Goal: Find specific page/section: Find specific page/section

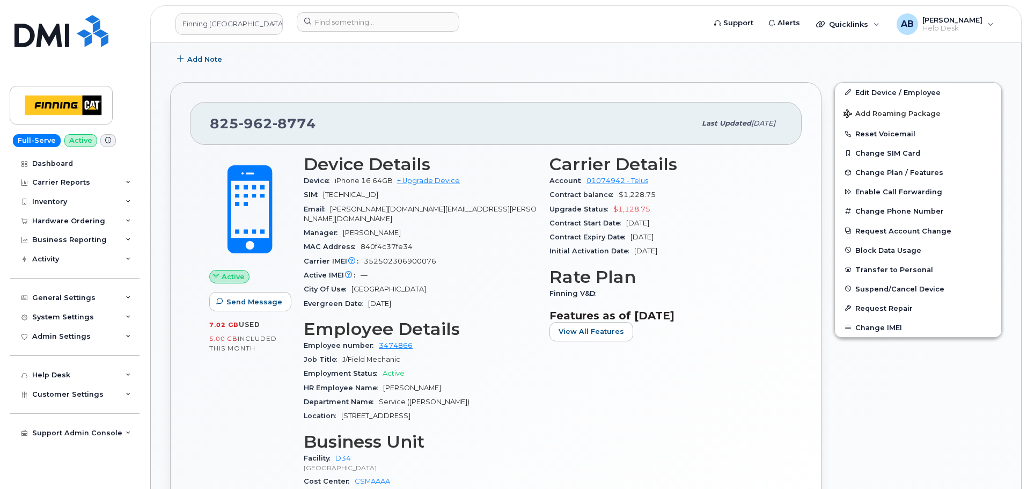
scroll to position [107, 0]
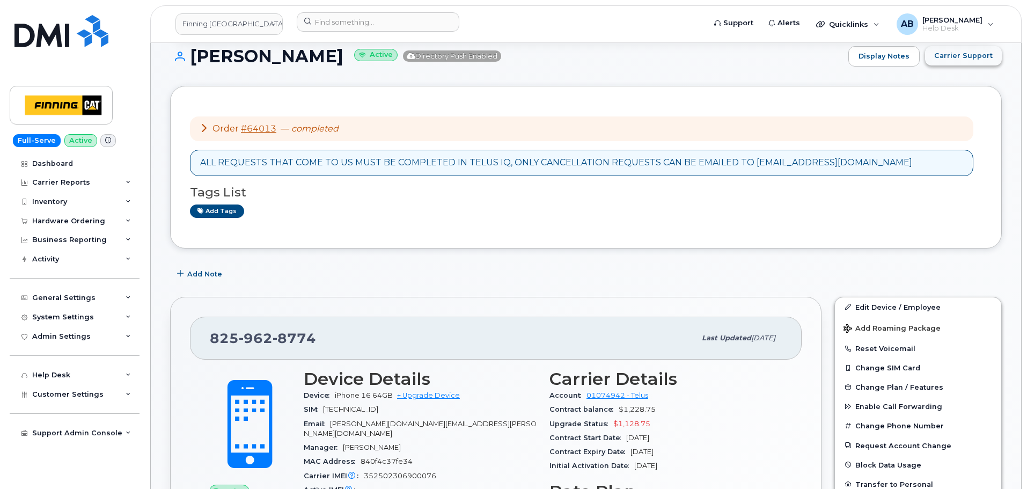
click at [978, 46] on button "Carrier Support" at bounding box center [963, 55] width 77 height 19
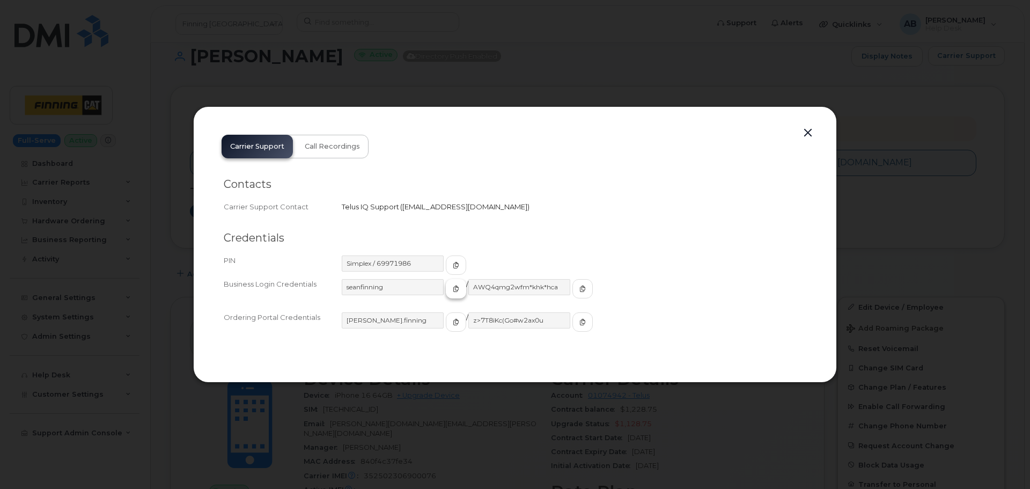
click at [453, 289] on icon "button" at bounding box center [456, 288] width 6 height 6
click at [446, 287] on button "button" at bounding box center [456, 288] width 20 height 19
click at [579, 286] on icon "button" at bounding box center [582, 288] width 6 height 6
click at [805, 132] on button "button" at bounding box center [808, 133] width 16 height 15
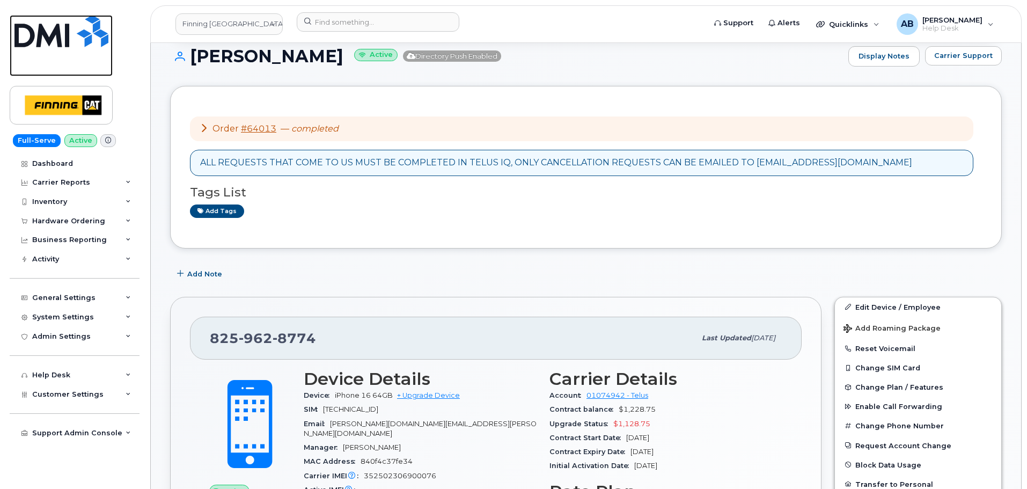
click at [63, 33] on img at bounding box center [61, 31] width 94 height 32
